Goal: Contribute content

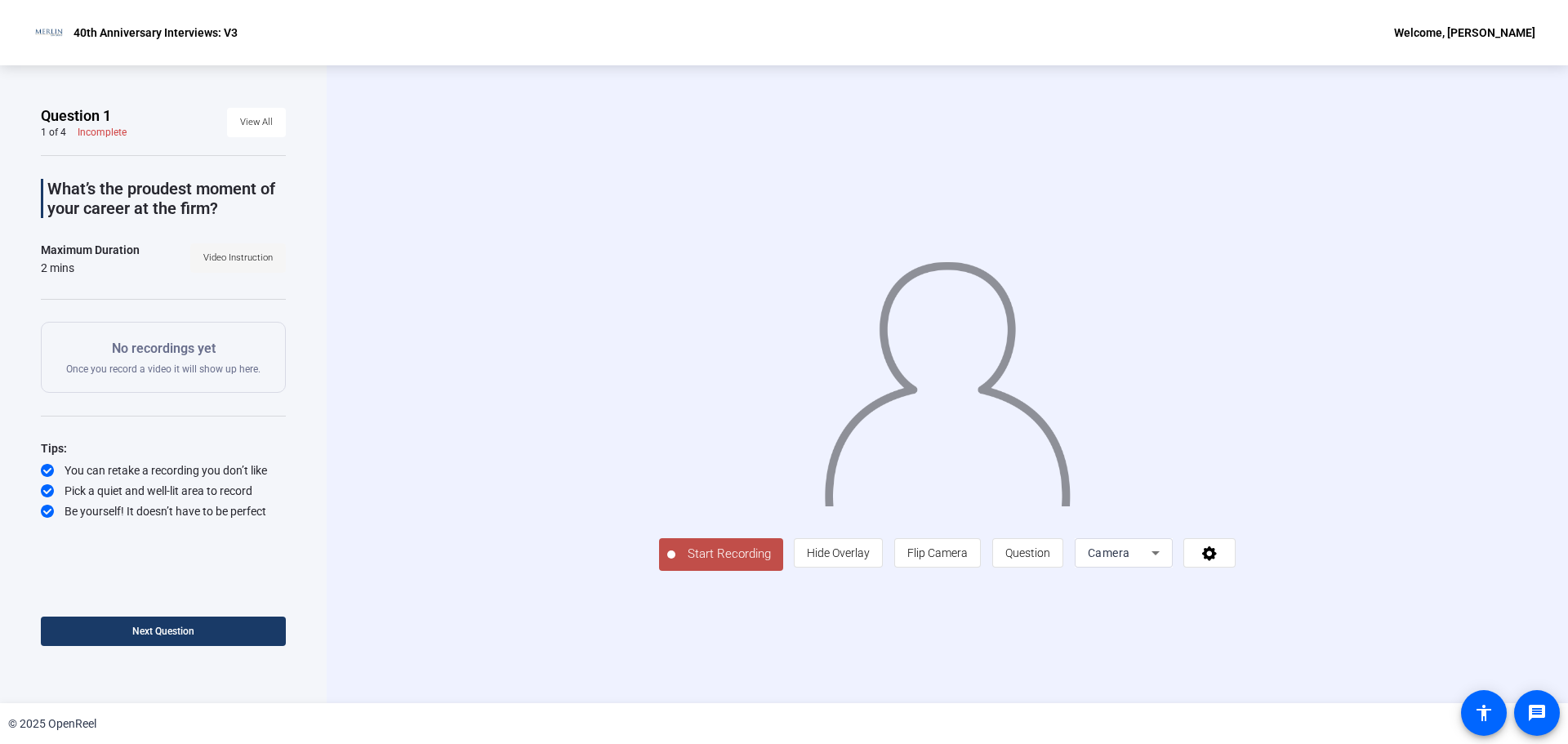
click at [262, 250] on span "Video Instruction" at bounding box center [238, 258] width 69 height 24
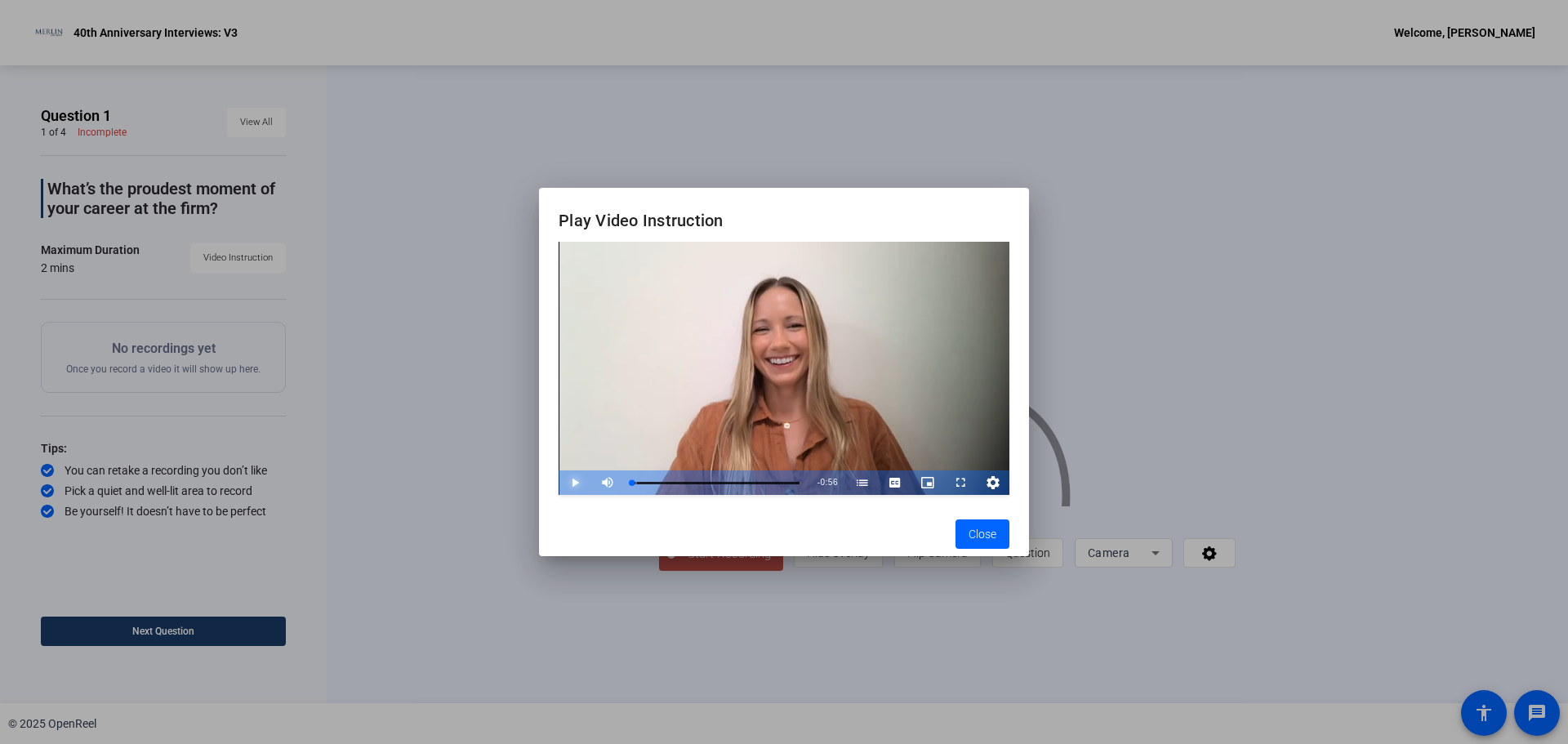
click at [559, 478] on span "Video Player" at bounding box center [559, 482] width 0 height 24
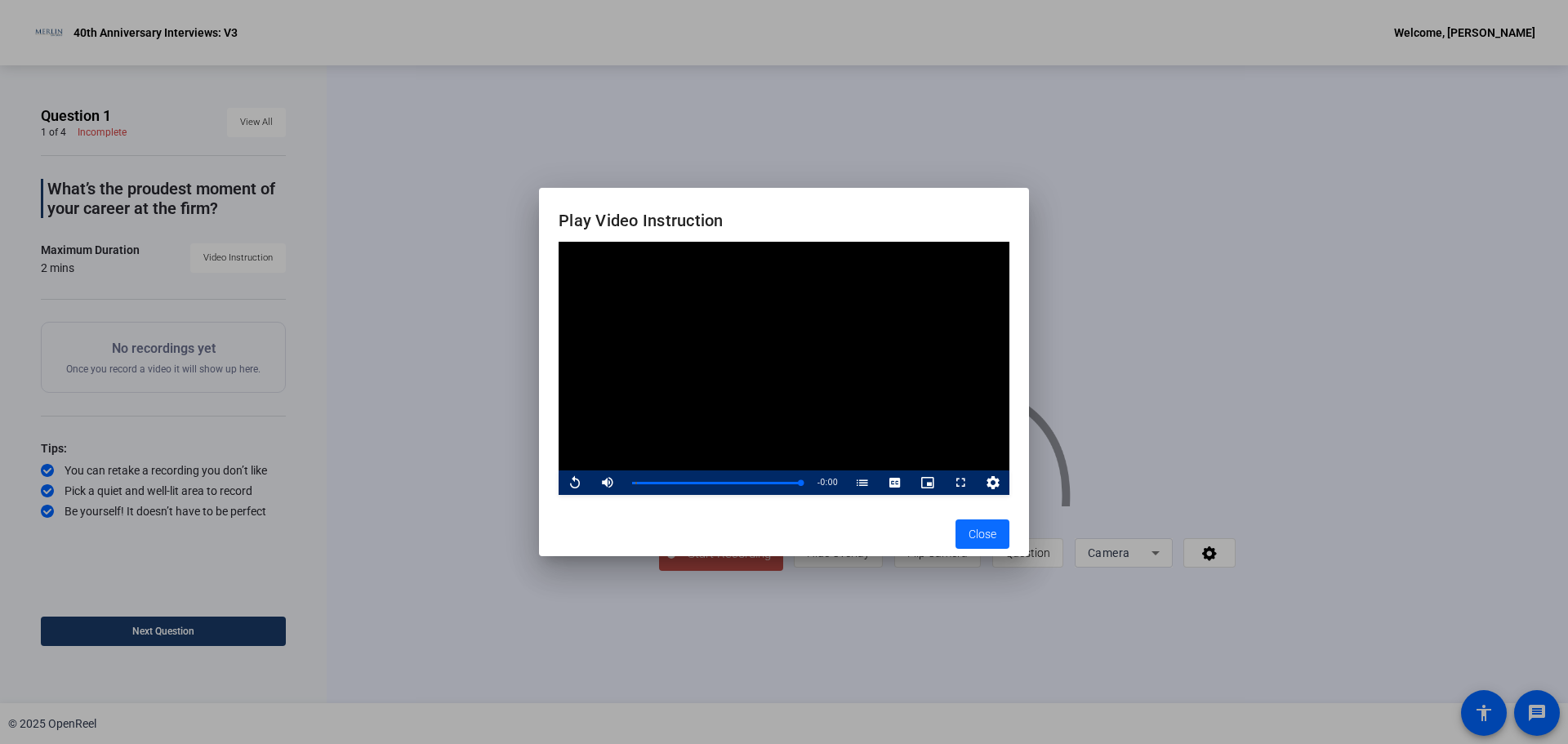
click at [985, 534] on span "Close" at bounding box center [983, 534] width 28 height 17
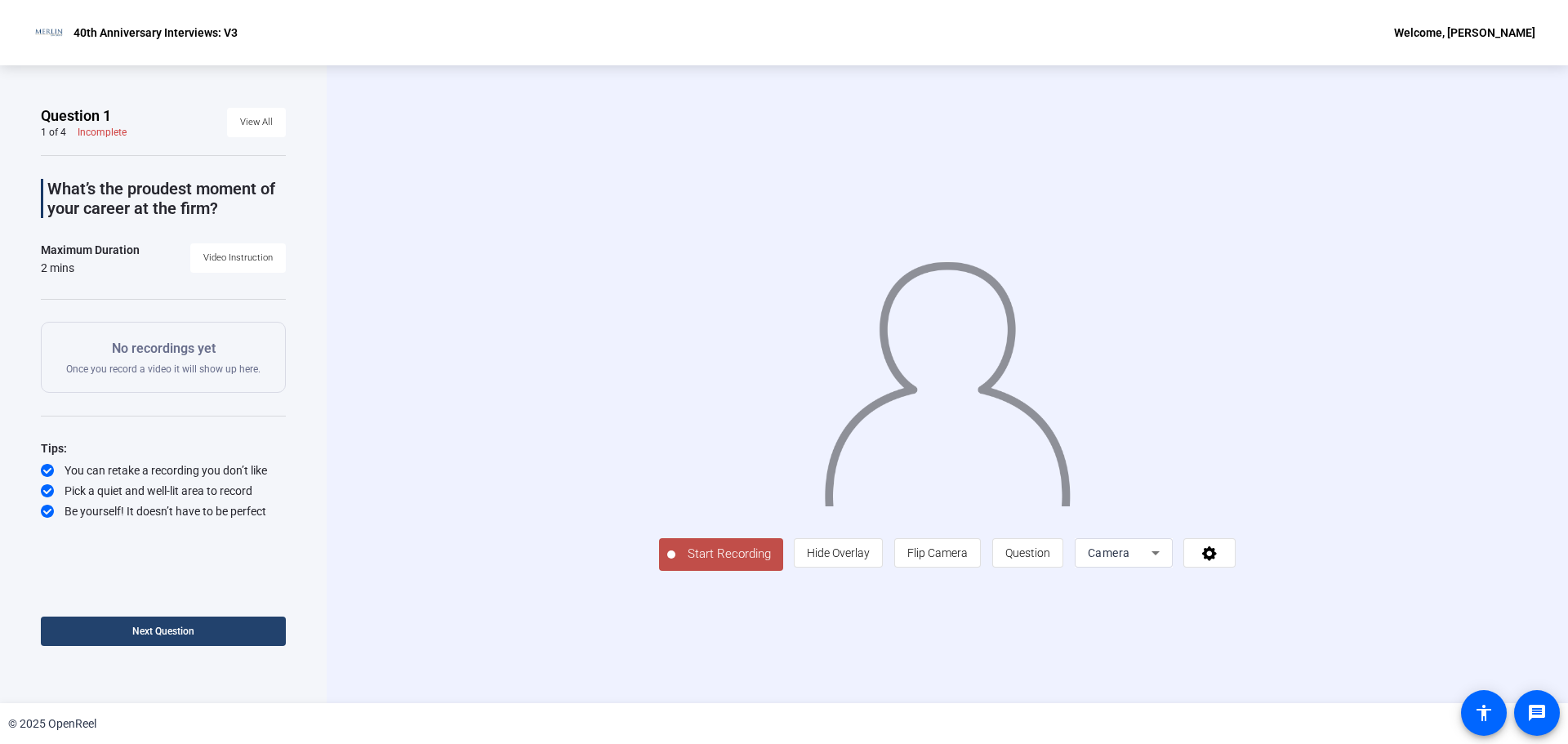
click at [185, 638] on span at bounding box center [162, 631] width 245 height 39
click at [676, 563] on span "Start Recording" at bounding box center [730, 555] width 108 height 19
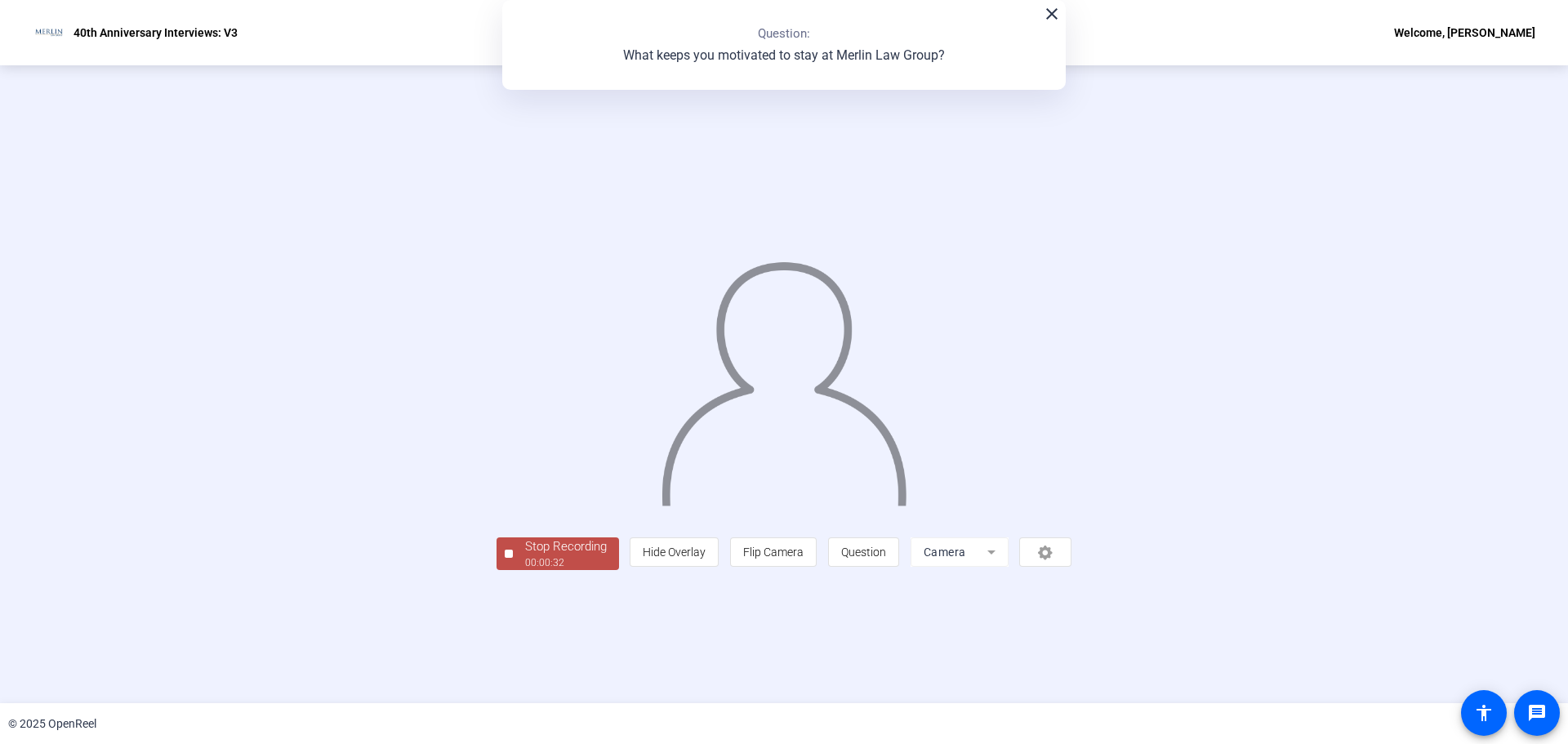
click at [525, 570] on div "00:00:32" at bounding box center [565, 562] width 82 height 14
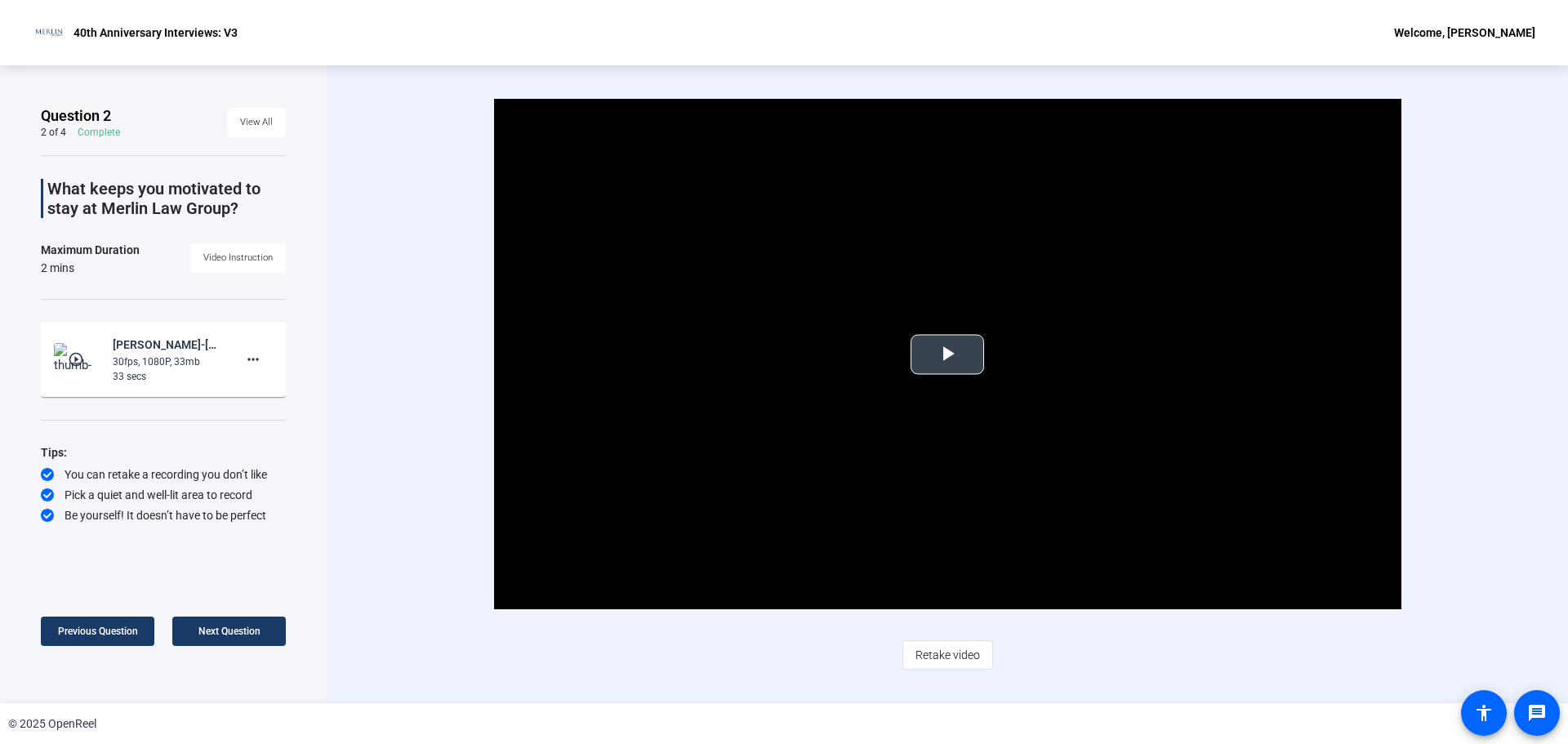
click at [948, 355] on span "Video Player" at bounding box center [948, 355] width 0 height 0
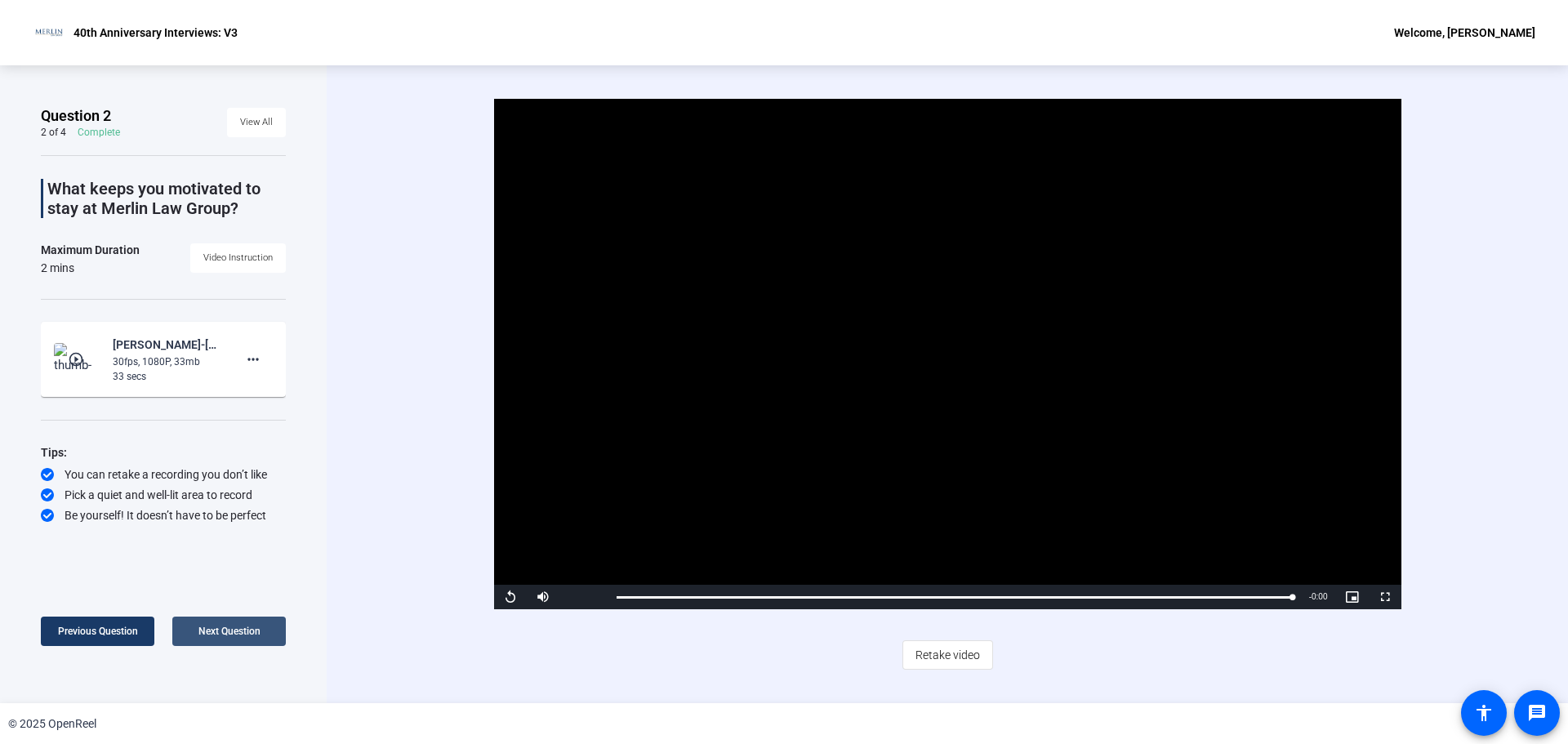
click at [264, 632] on span at bounding box center [229, 631] width 113 height 39
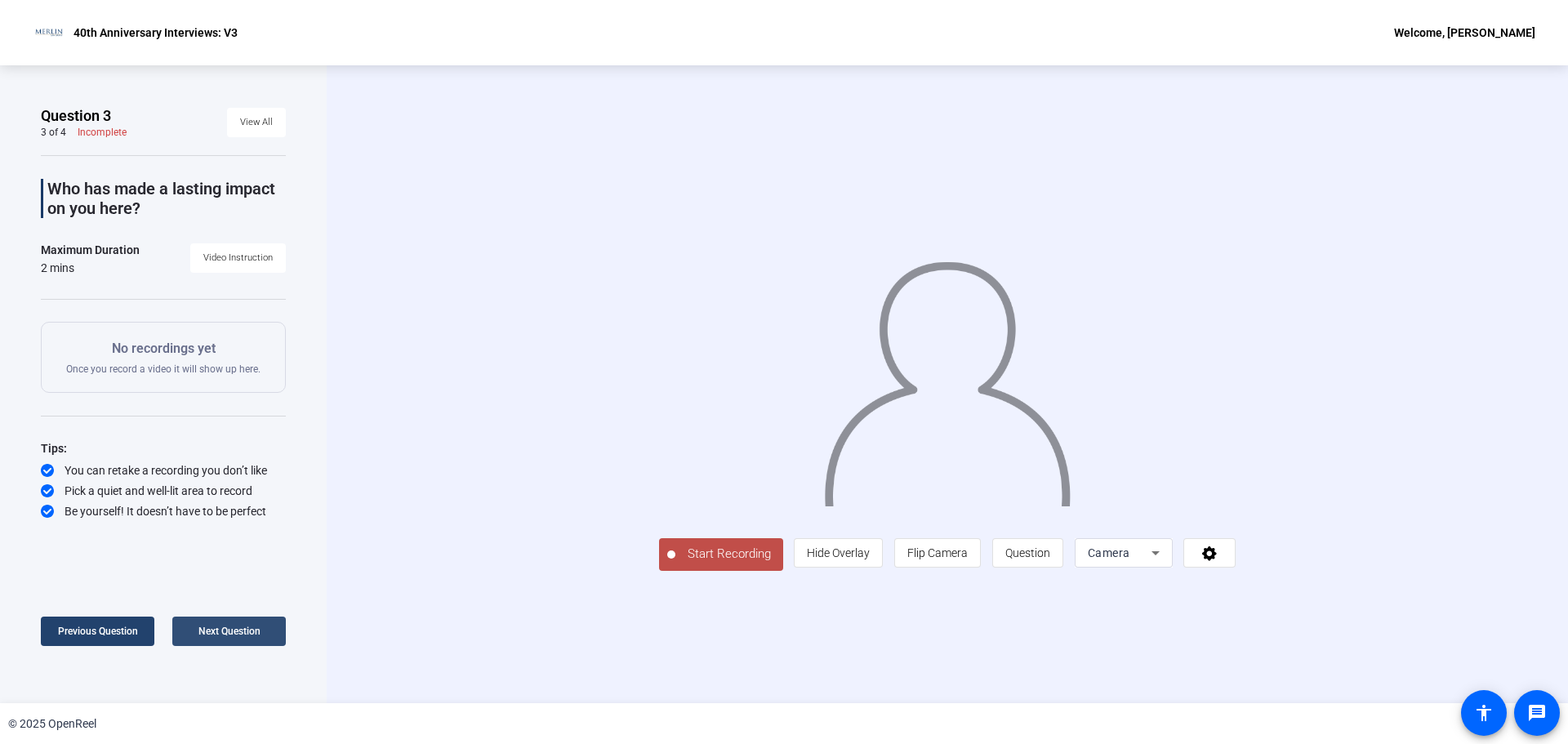
click at [250, 628] on span "Next Question" at bounding box center [229, 632] width 62 height 12
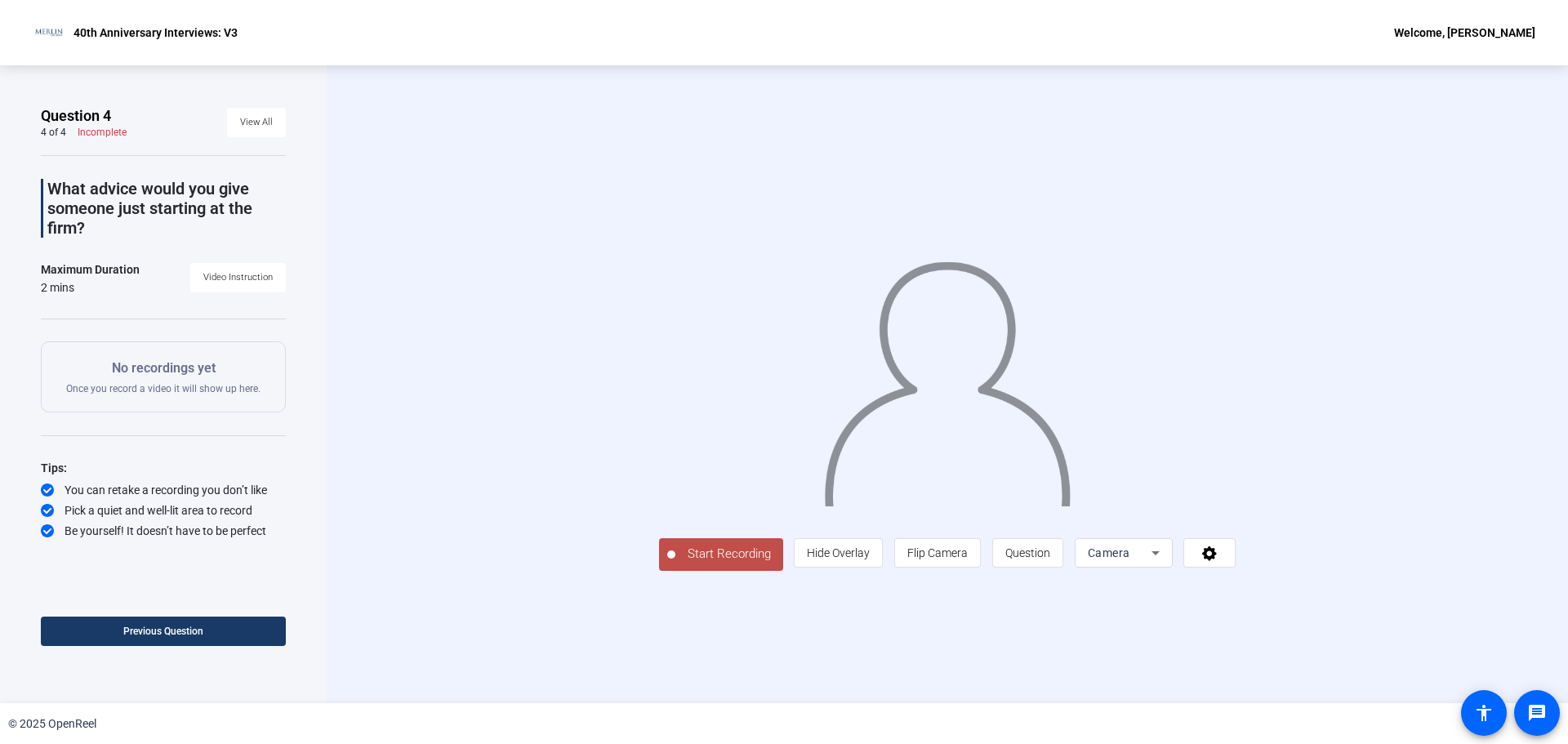
click at [676, 563] on span "Start Recording" at bounding box center [730, 555] width 108 height 19
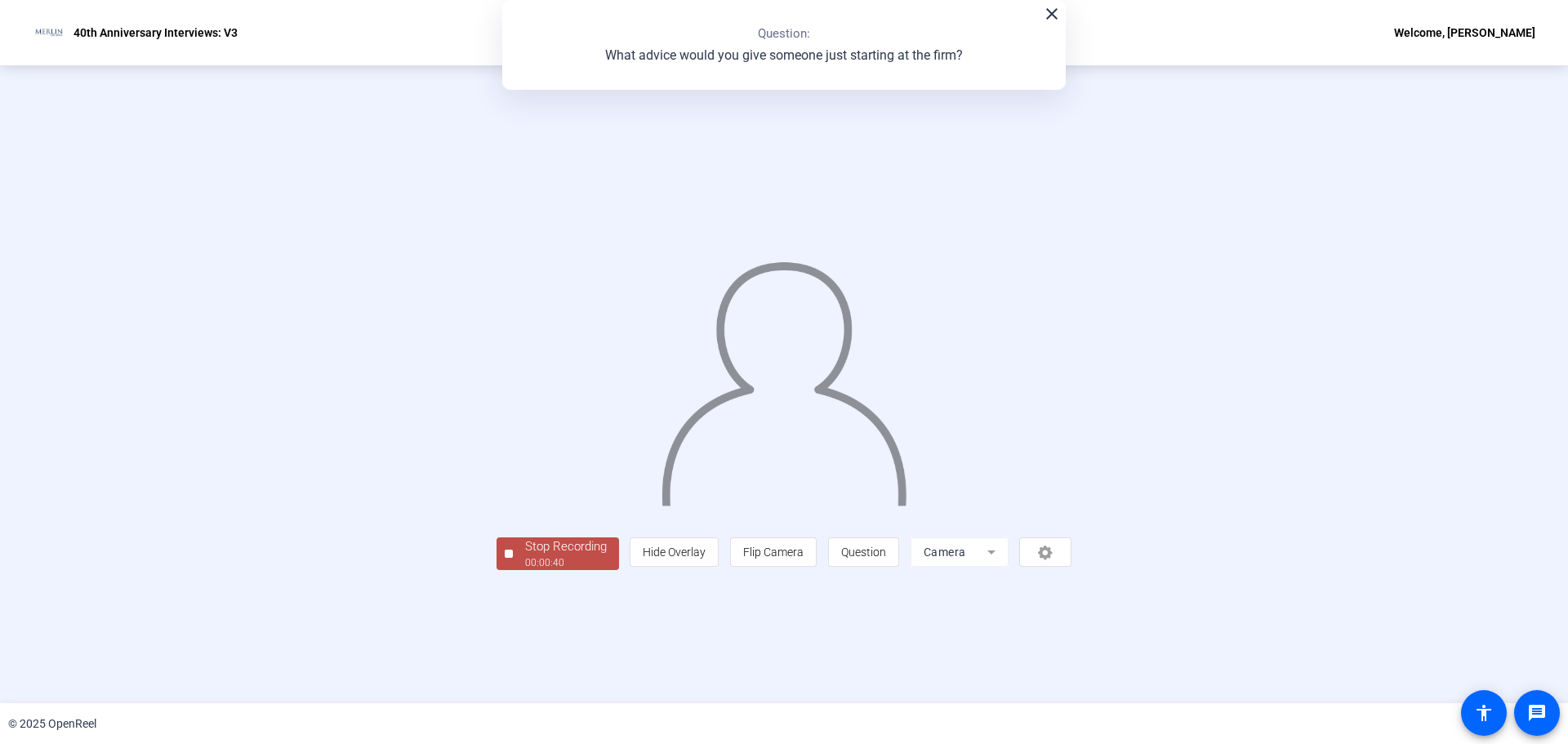
click at [525, 557] on div "Stop Recording" at bounding box center [565, 547] width 82 height 19
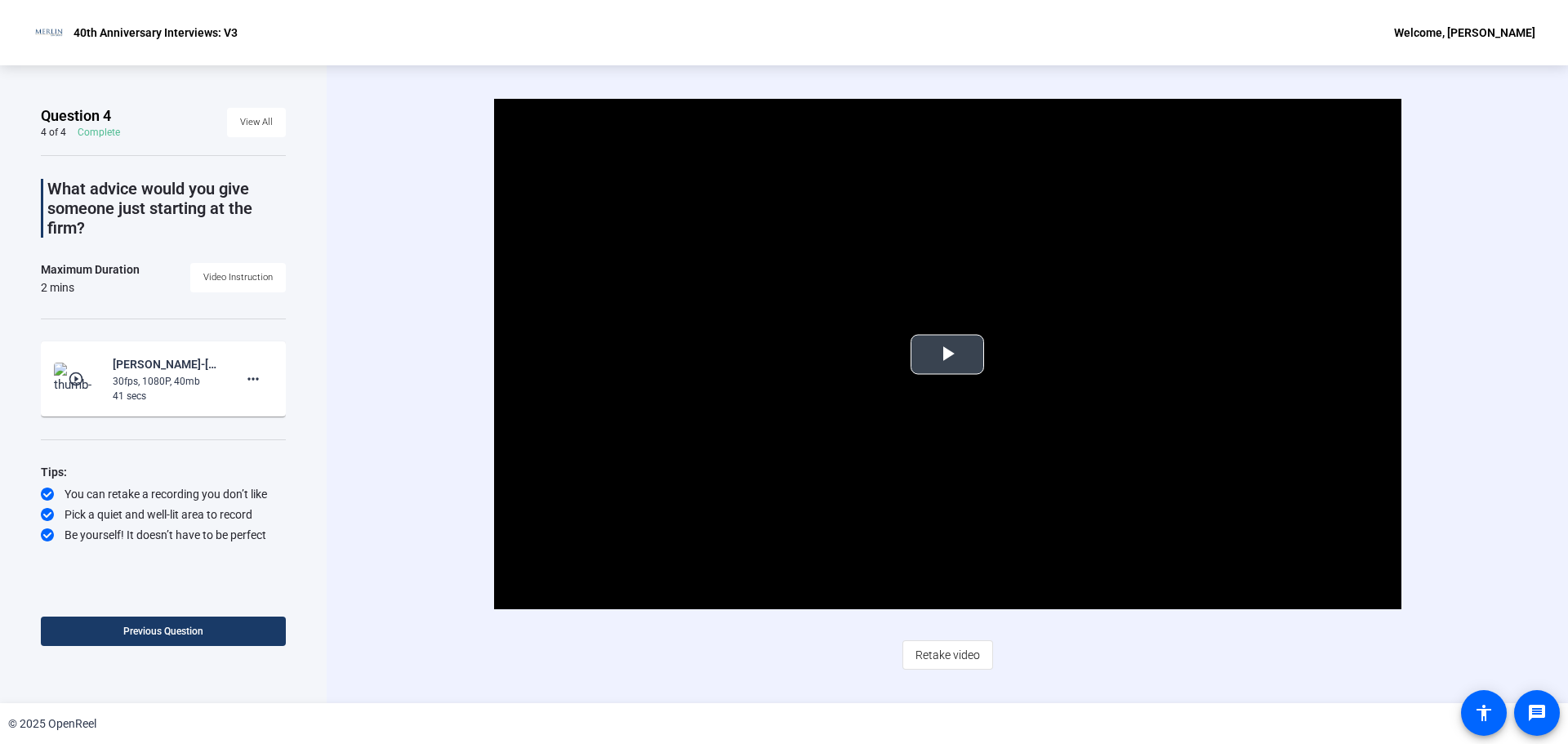
drag, startPoint x: 936, startPoint y: 349, endPoint x: 908, endPoint y: 389, distance: 48.8
click at [948, 355] on span "Video Player" at bounding box center [948, 355] width 0 height 0
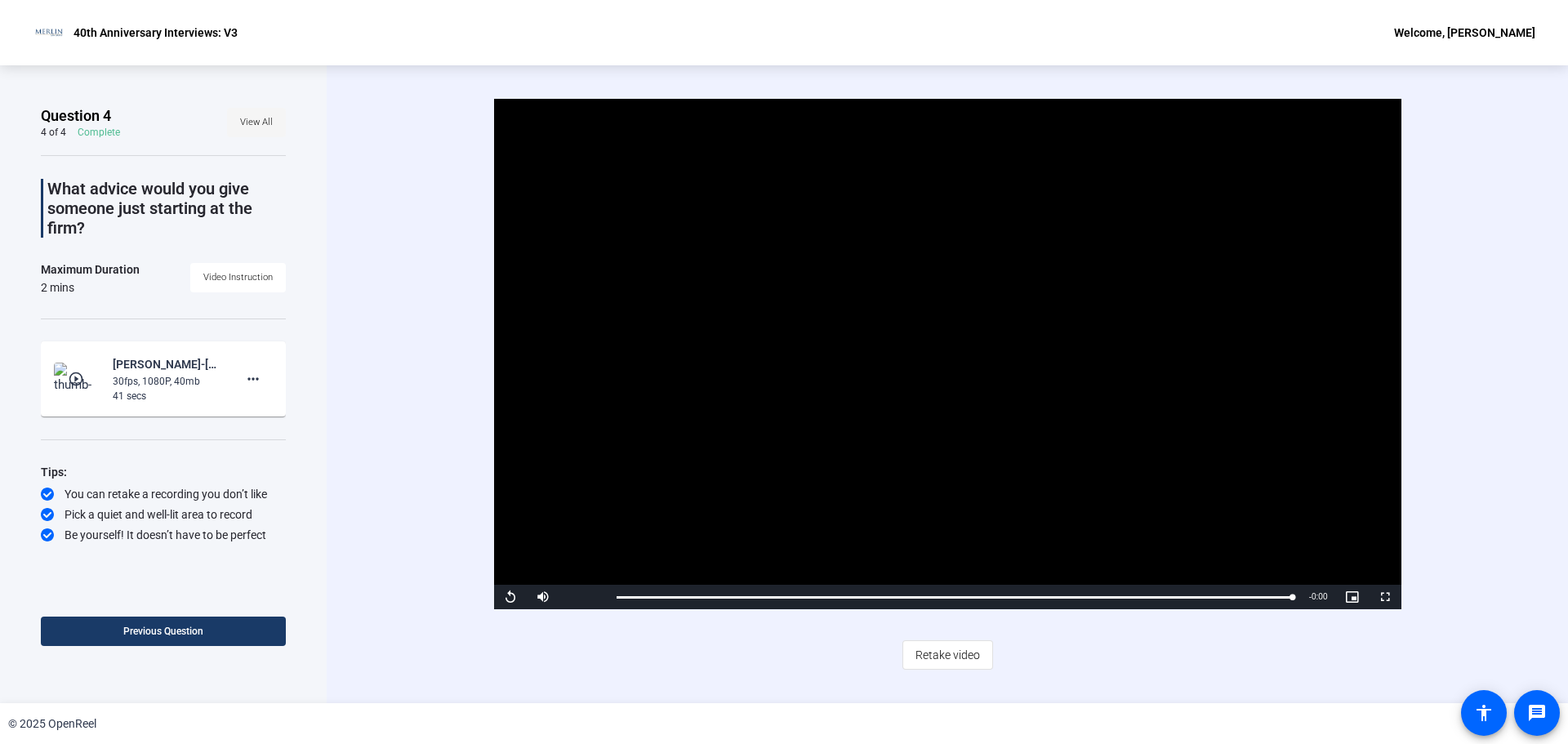
click at [263, 128] on span "View All" at bounding box center [257, 122] width 33 height 24
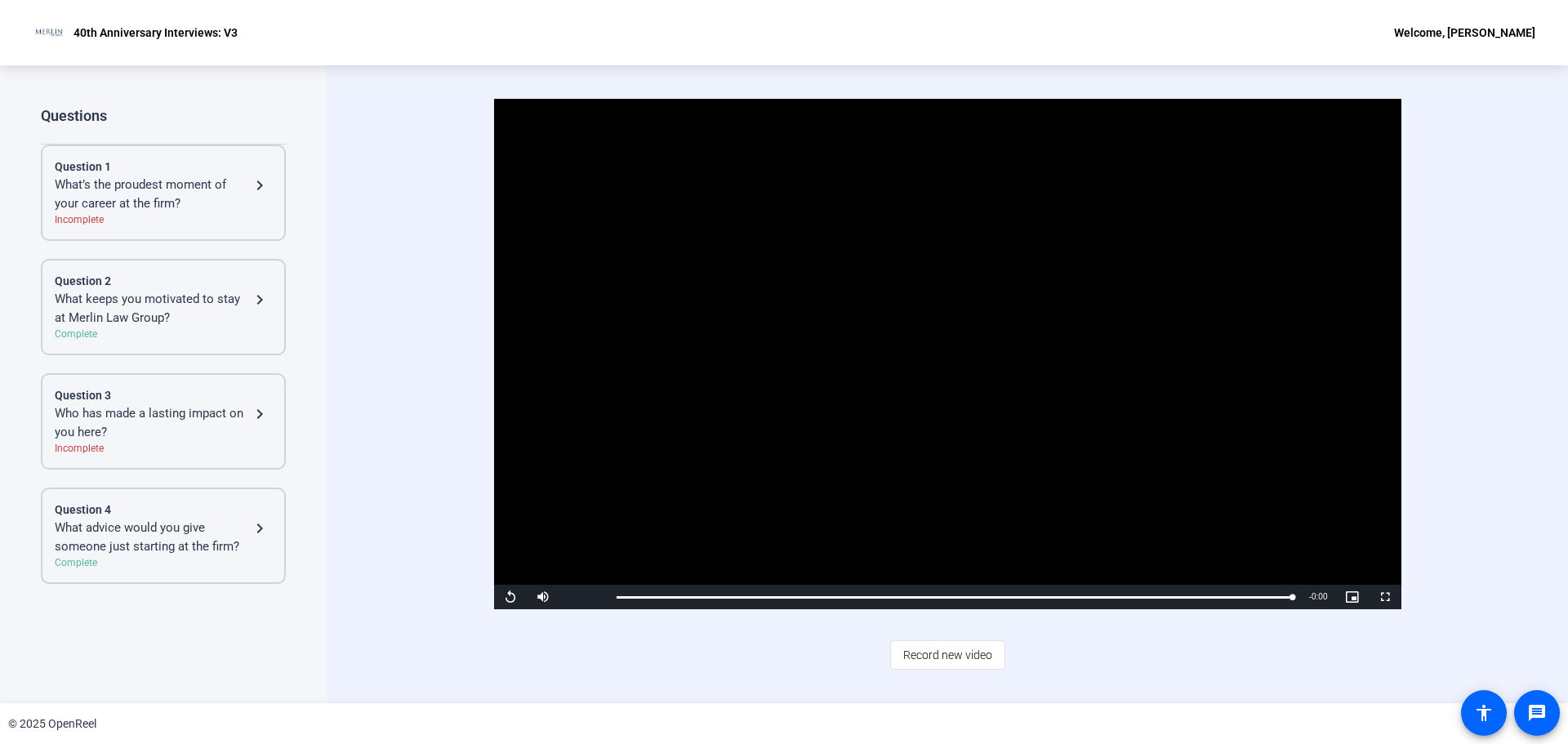
click at [211, 188] on div "What’s the proudest moment of your career at the firm?" at bounding box center [152, 194] width 195 height 37
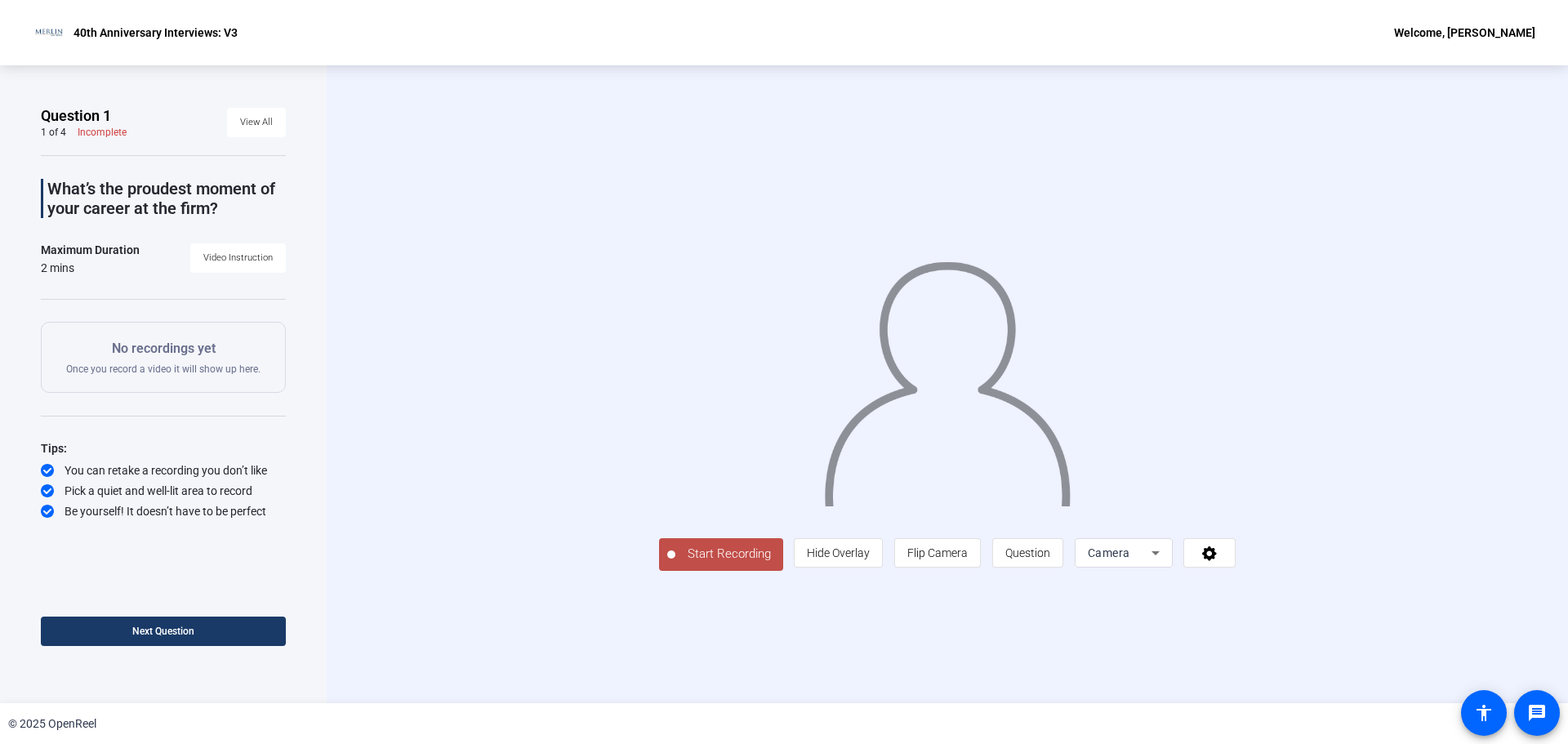
click at [676, 563] on span "Start Recording" at bounding box center [730, 555] width 108 height 19
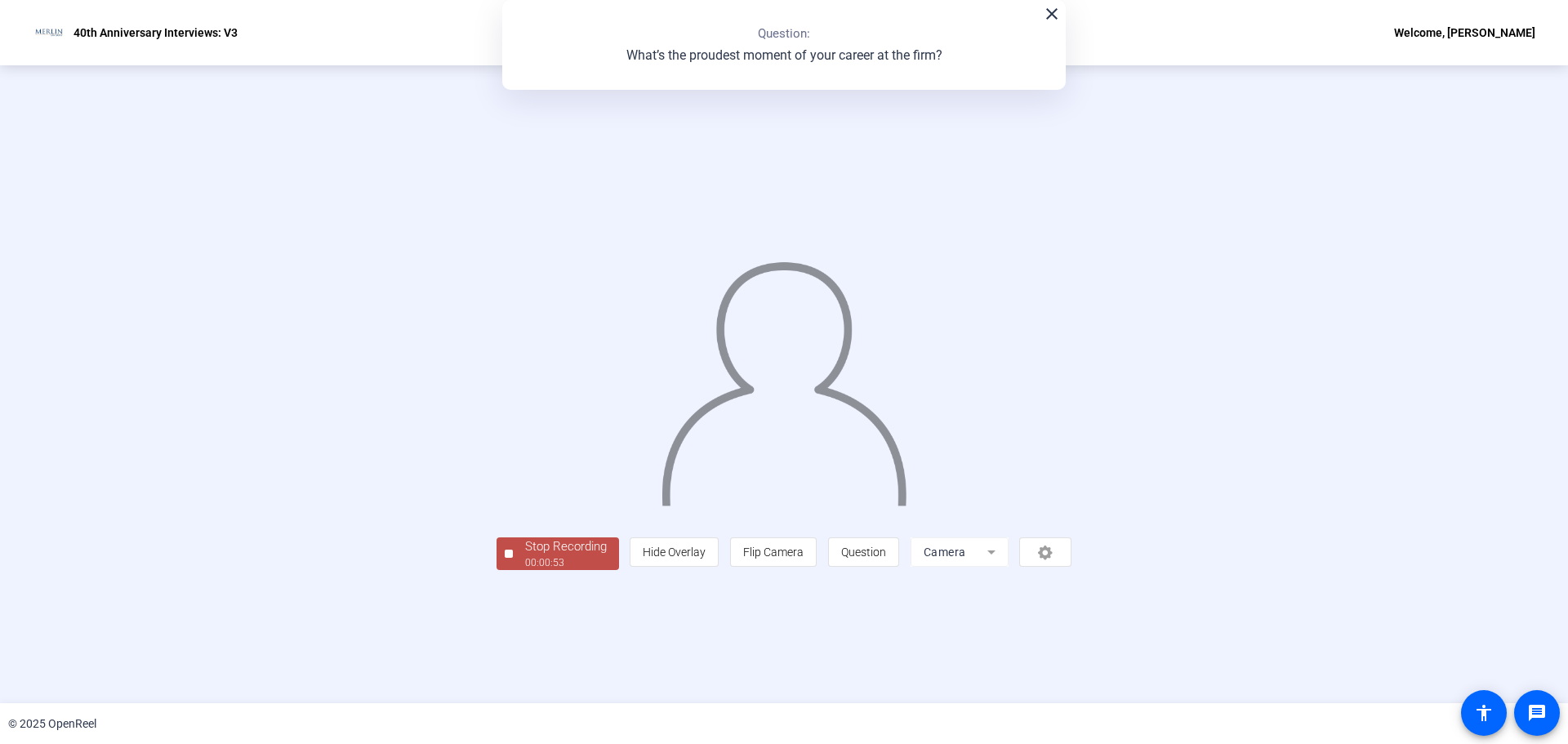
click at [525, 570] on div "00:00:53" at bounding box center [565, 562] width 82 height 14
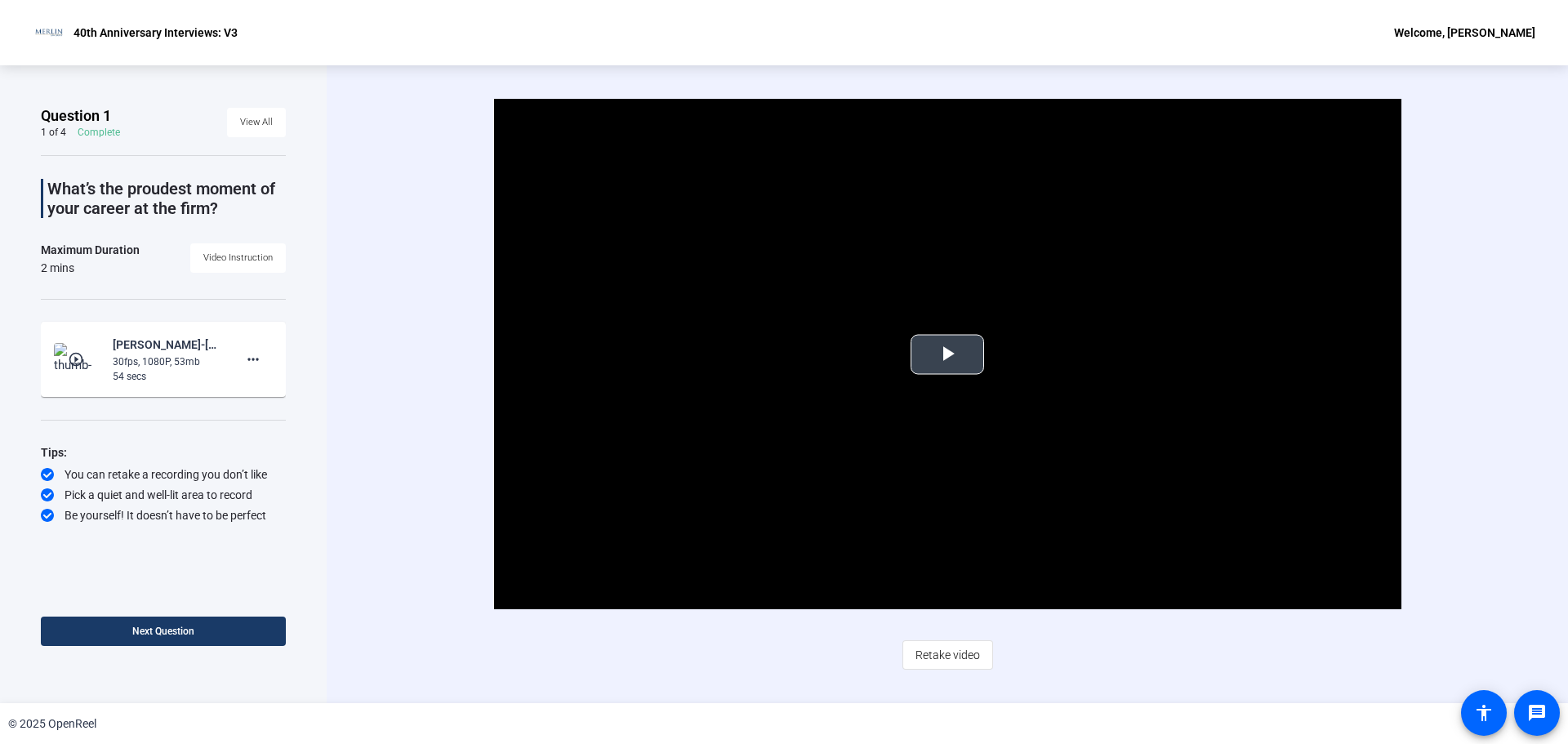
click at [948, 355] on span "Video Player" at bounding box center [948, 355] width 0 height 0
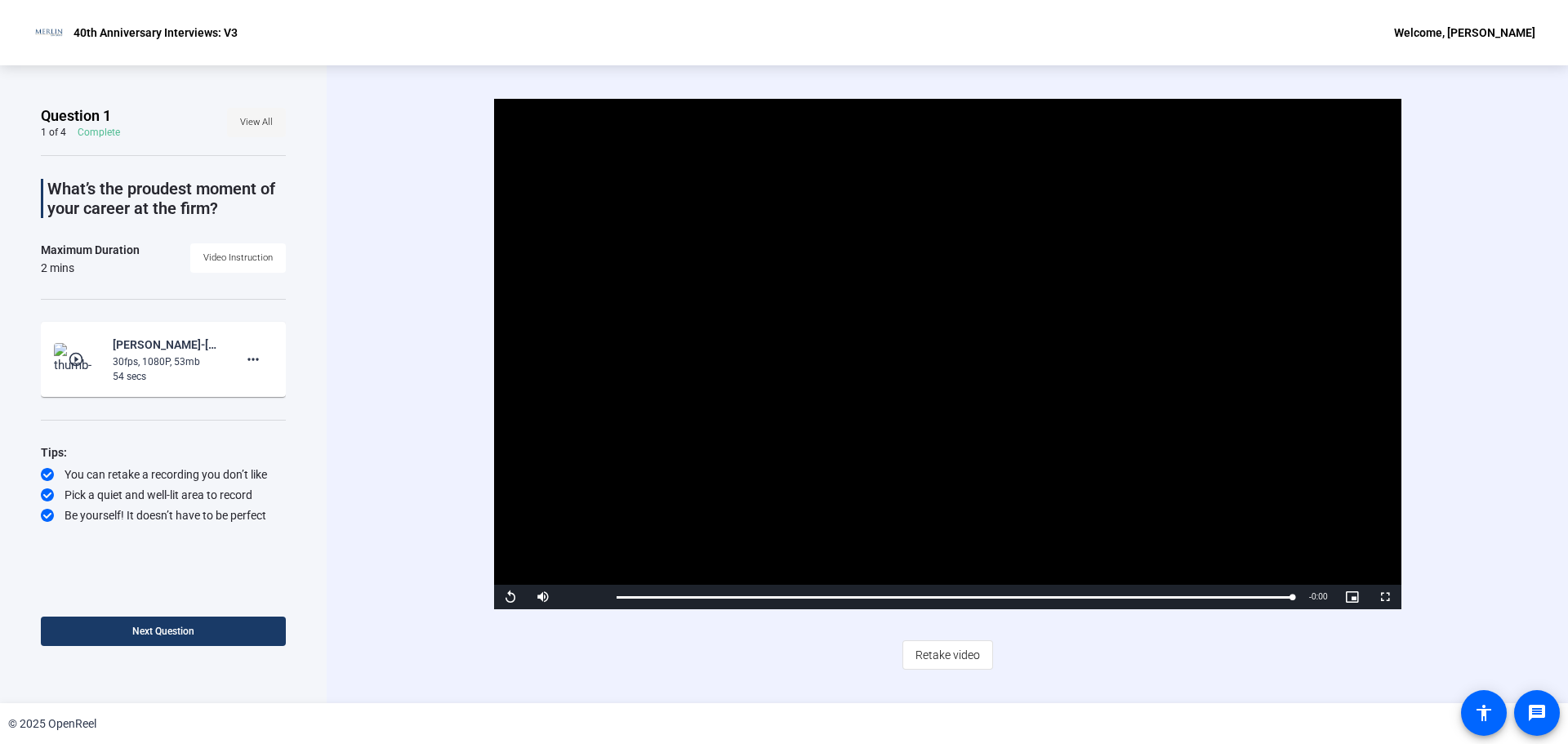
click at [259, 117] on span "View All" at bounding box center [257, 122] width 33 height 24
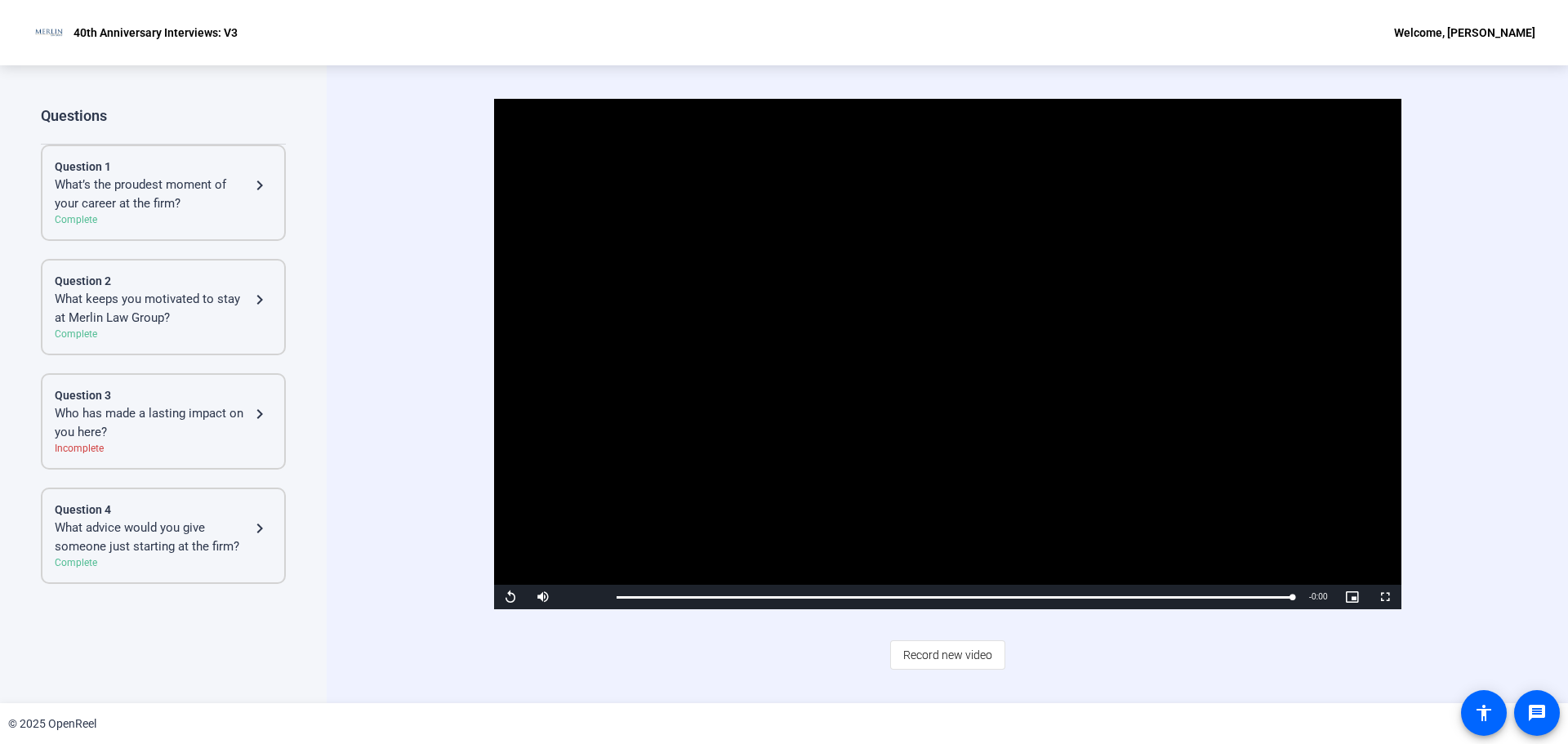
click at [190, 409] on div "Who has made a lasting impact on you here?" at bounding box center [152, 423] width 195 height 37
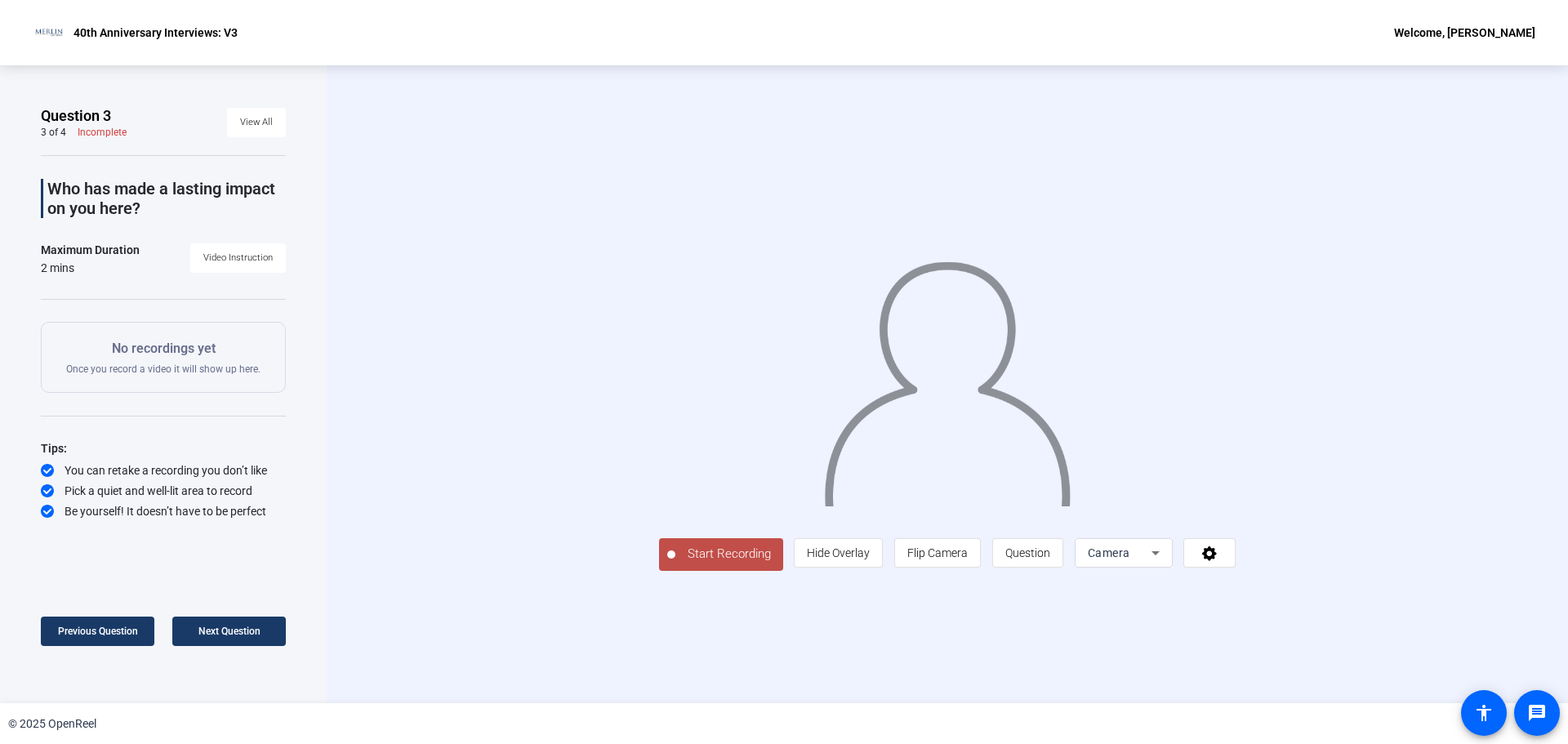
click at [676, 563] on span "Start Recording" at bounding box center [730, 555] width 108 height 19
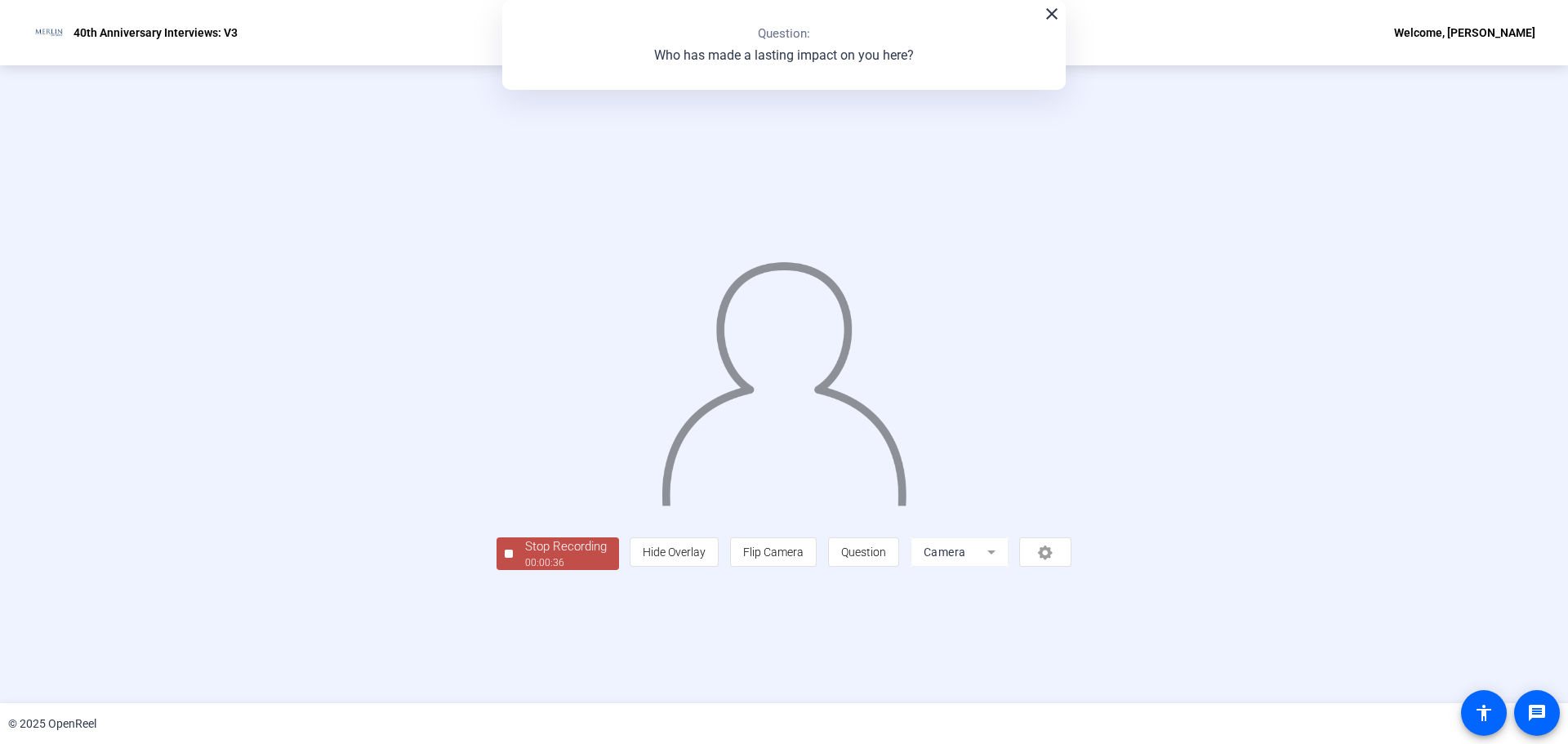
click at [525, 570] on div "00:00:36" at bounding box center [565, 562] width 82 height 14
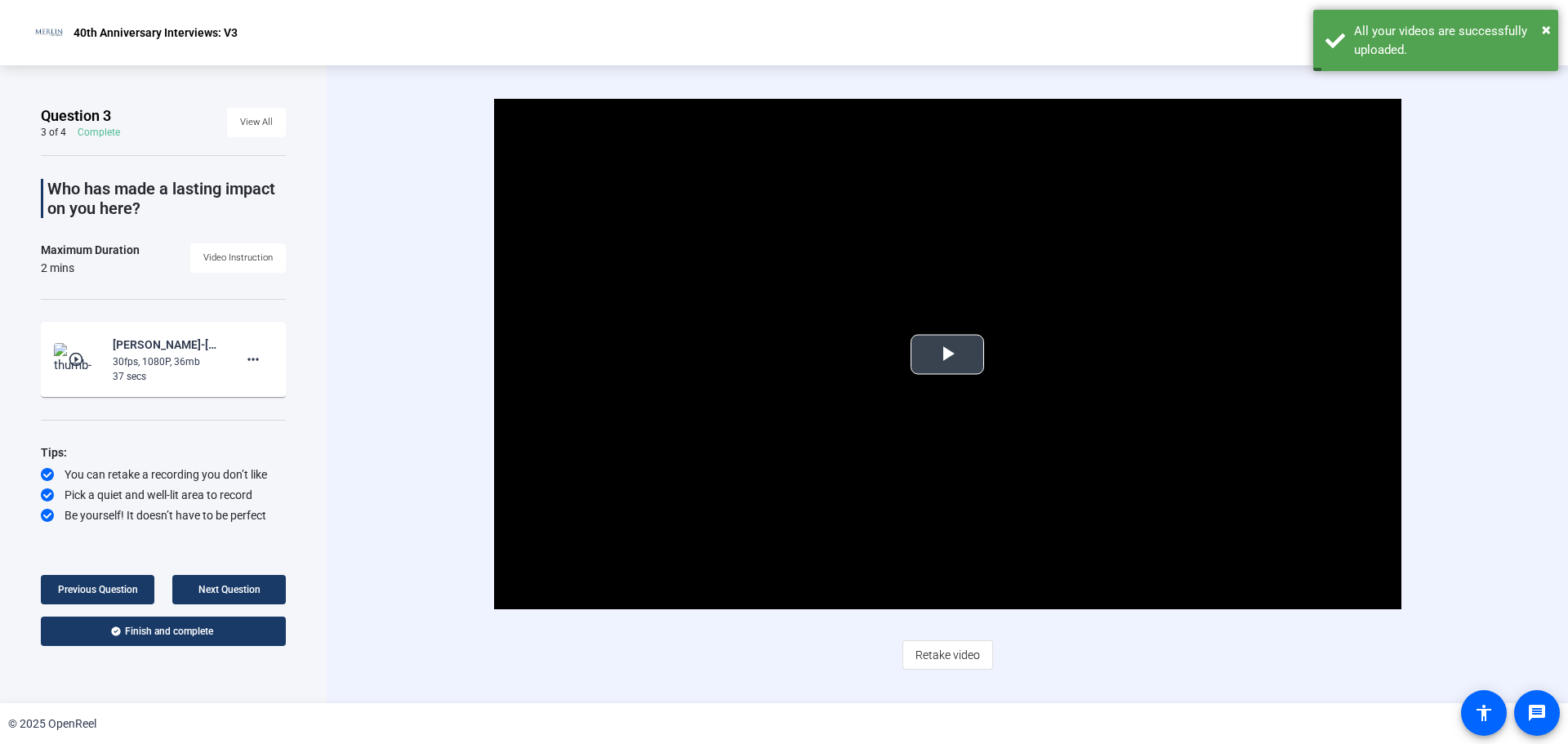
click at [948, 355] on span "Video Player" at bounding box center [948, 355] width 0 height 0
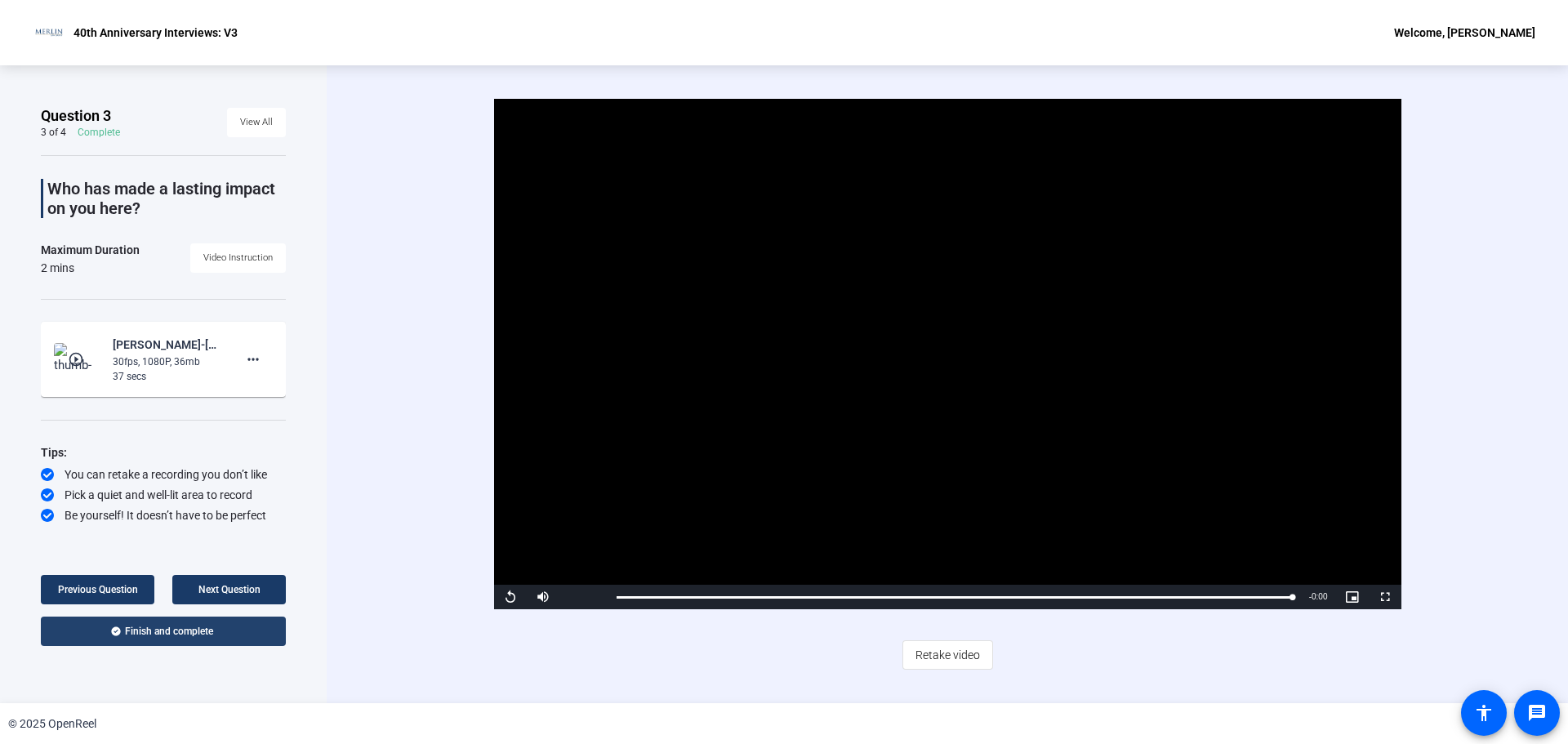
click at [180, 635] on span "Finish and complete" at bounding box center [169, 632] width 88 height 13
